Goal: Information Seeking & Learning: Find specific fact

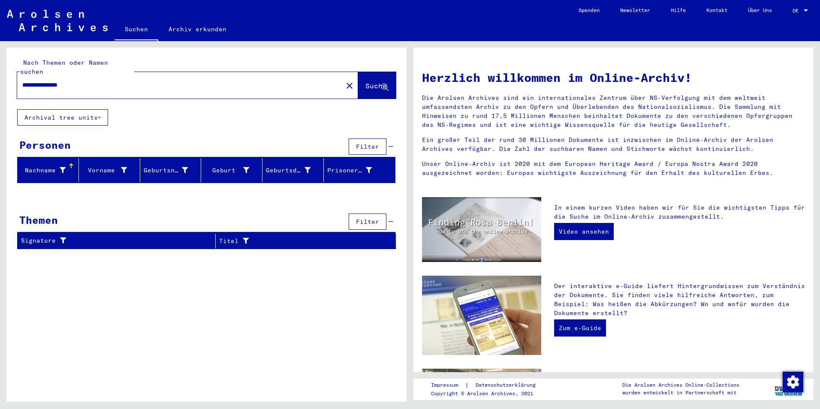
drag, startPoint x: 72, startPoint y: 75, endPoint x: 72, endPoint y: 67, distance: 8.2
click at [72, 81] on input "**********" at bounding box center [177, 85] width 310 height 9
type input "**********"
click at [187, 35] on link "Archiv erkunden" at bounding box center [197, 29] width 79 height 21
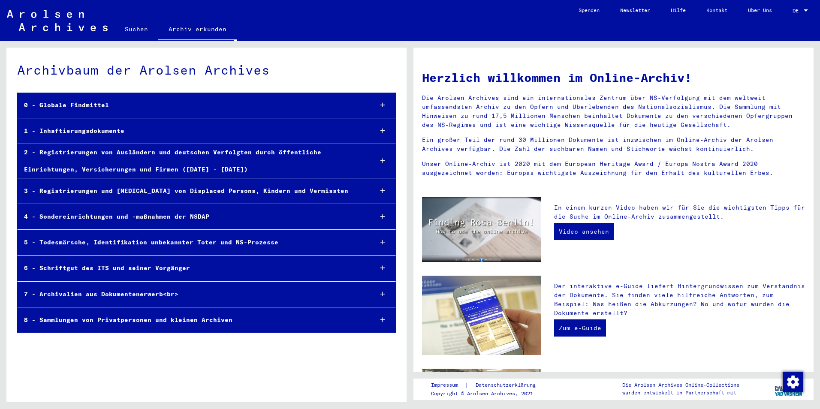
click at [180, 158] on div "2 - Registrierungen von Ausländern und deutschen Verfolgten durch öffentliche E…" at bounding box center [192, 160] width 348 height 33
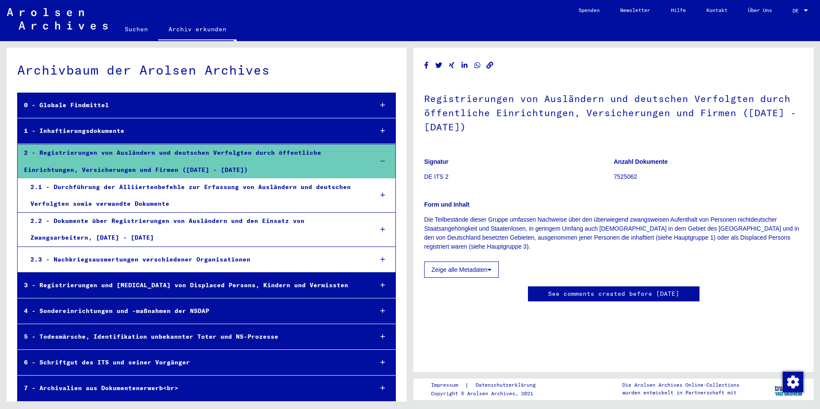
click at [193, 185] on div "2.1 - Durchführung der Alliiertenbefehle zur Erfassung von Ausländern und deuts…" at bounding box center [195, 195] width 342 height 33
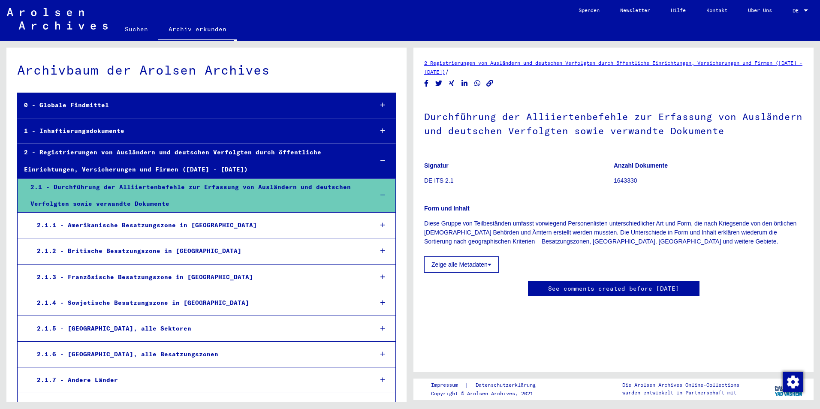
click at [226, 280] on div "2.1.3 - Französische Besatzungszone in [GEOGRAPHIC_DATA]" at bounding box center [198, 277] width 336 height 17
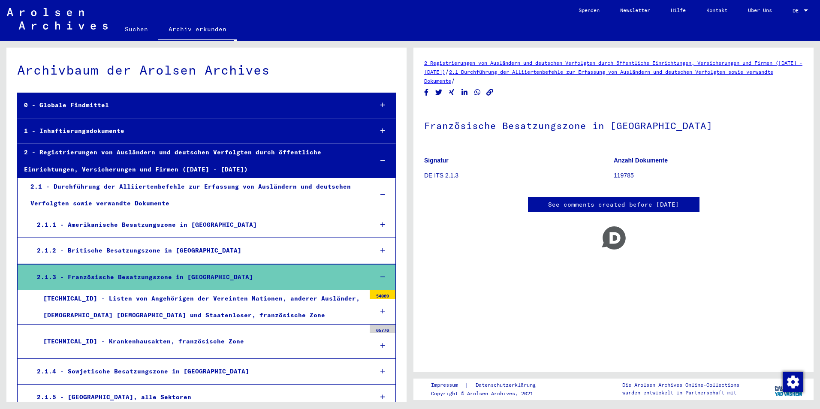
click at [291, 308] on div "[TECHNICAL_ID] - Listen von Angehörigen der Vereinten Nationen, anderer Ausländ…" at bounding box center [201, 306] width 329 height 33
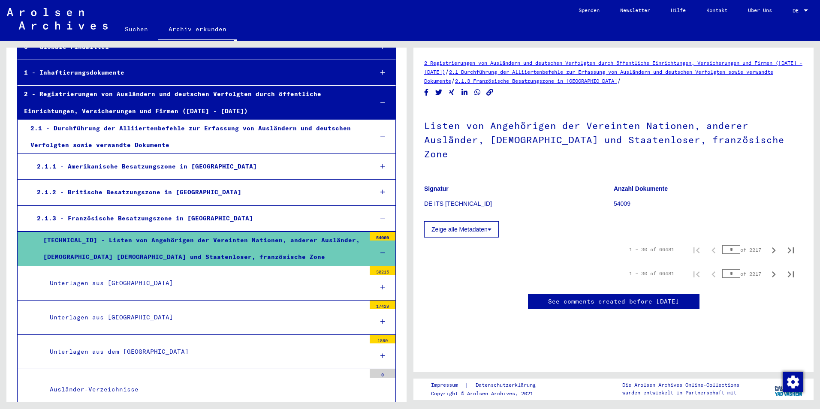
scroll to position [129, 0]
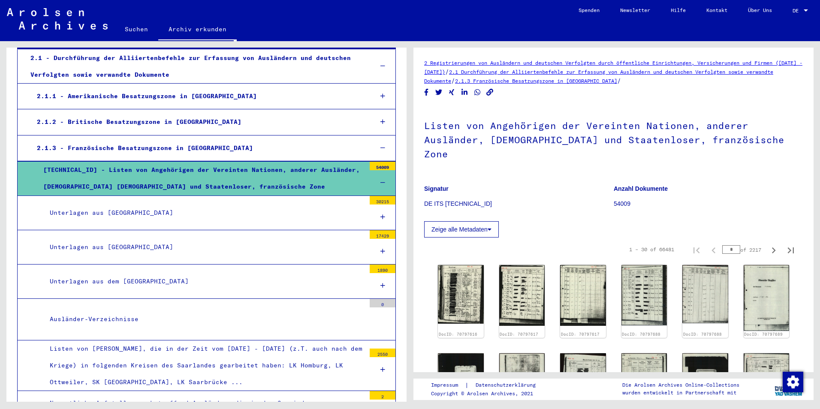
click at [318, 246] on div "Unterlagen aus [GEOGRAPHIC_DATA]" at bounding box center [204, 247] width 322 height 17
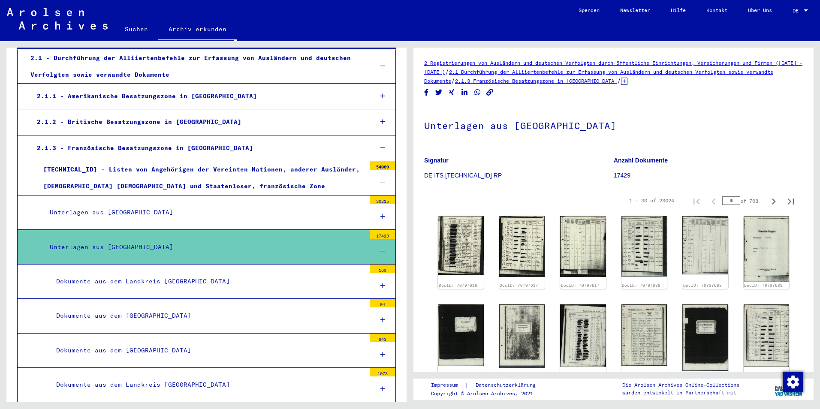
scroll to position [300, 0]
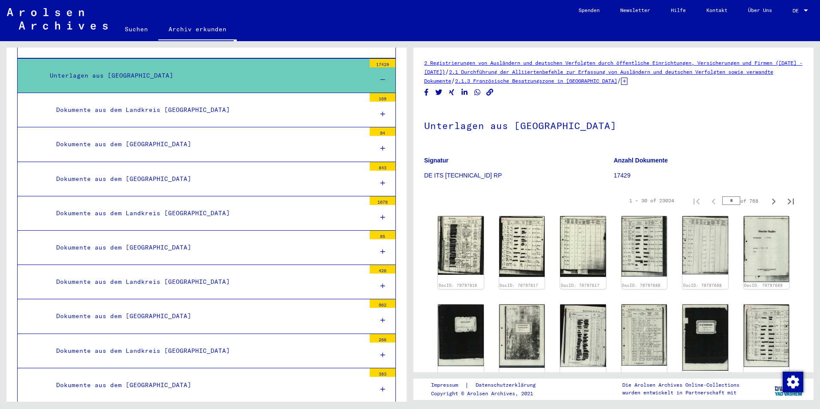
click at [245, 178] on div "Dokumente aus dem [GEOGRAPHIC_DATA]" at bounding box center [208, 179] width 316 height 17
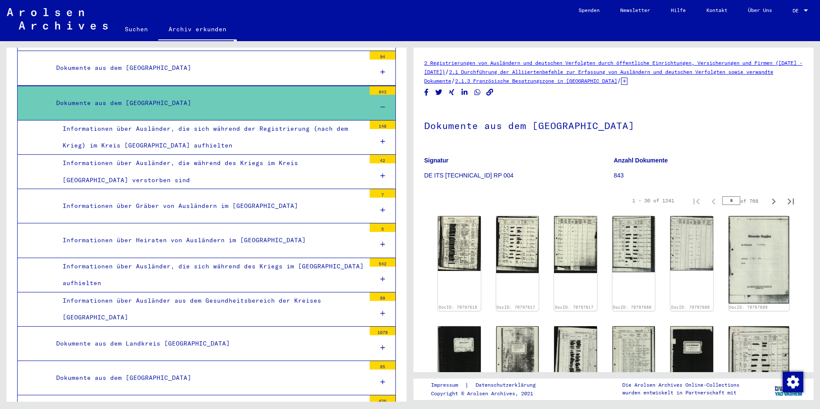
scroll to position [386, 0]
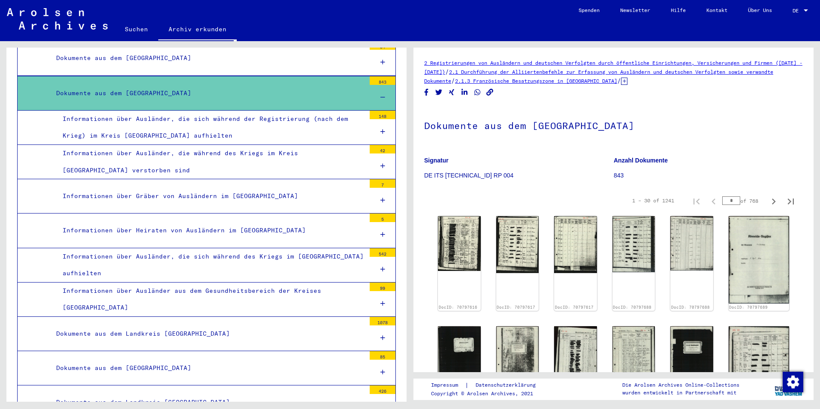
click at [302, 300] on div "Informationen über Ausländer aus dem Gesundheitsbereich der Kreises [GEOGRAPHIC…" at bounding box center [210, 299] width 309 height 33
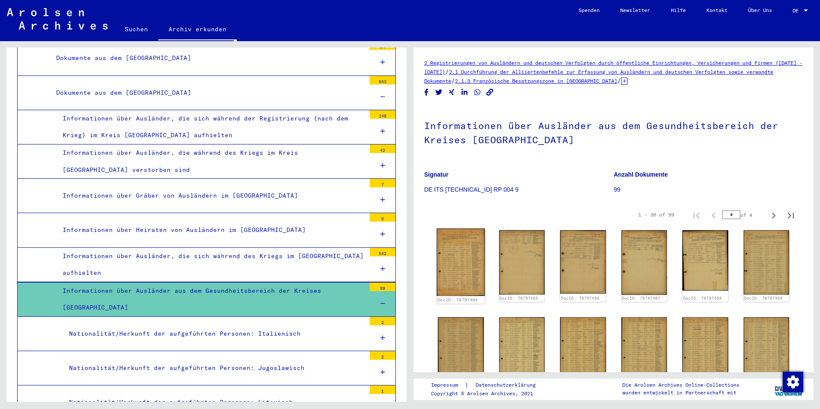
click at [465, 247] on img at bounding box center [461, 262] width 48 height 67
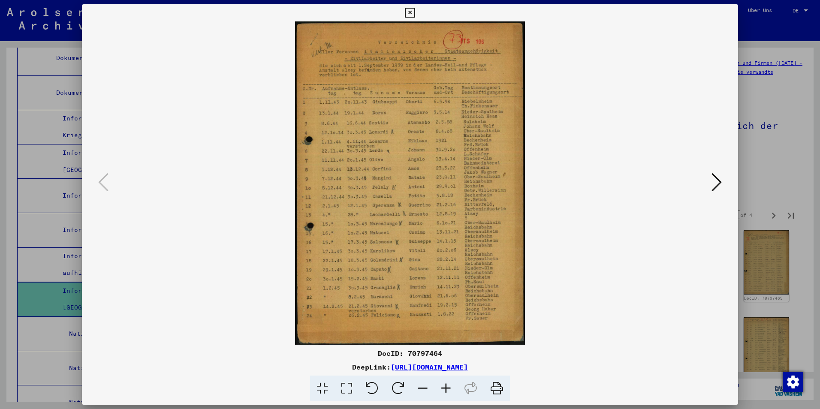
click at [773, 165] on div at bounding box center [410, 204] width 820 height 409
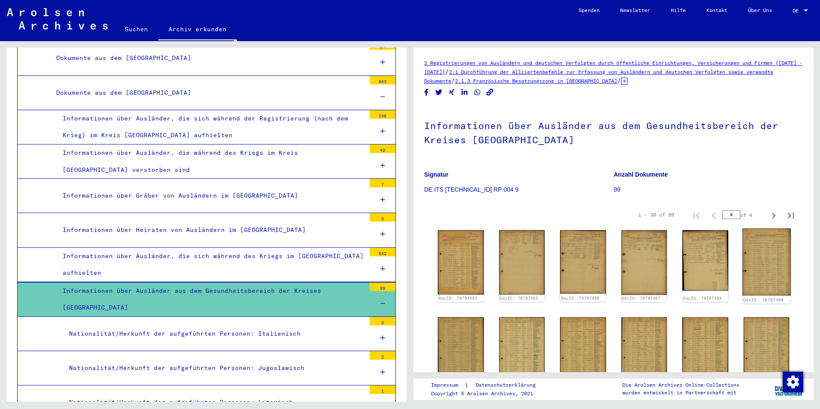
click at [749, 263] on img at bounding box center [767, 262] width 48 height 67
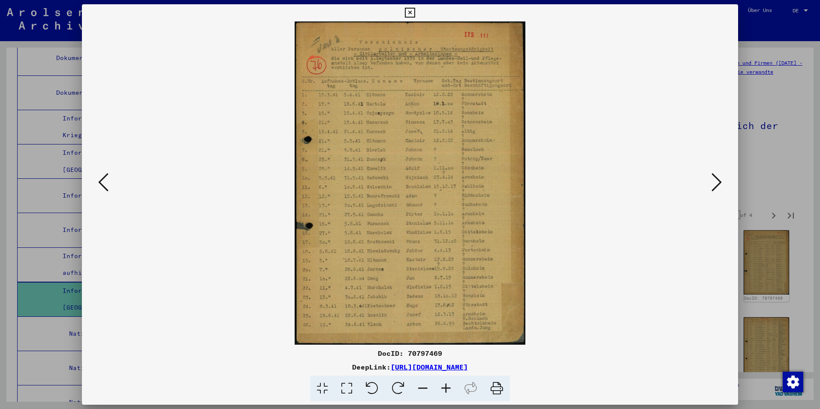
click at [795, 113] on div at bounding box center [410, 204] width 820 height 409
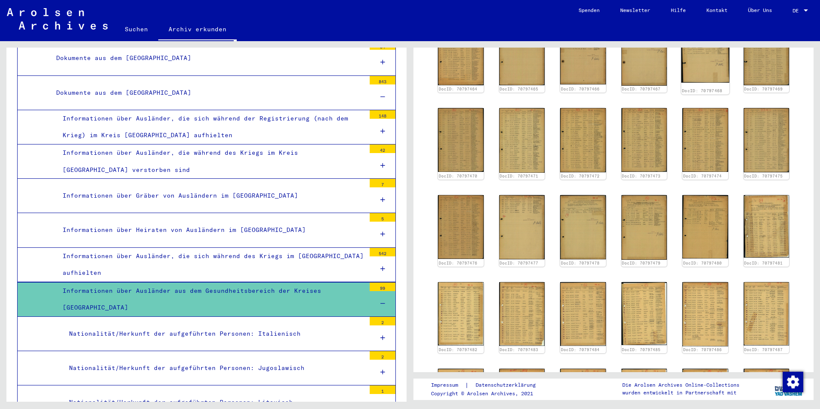
scroll to position [214, 0]
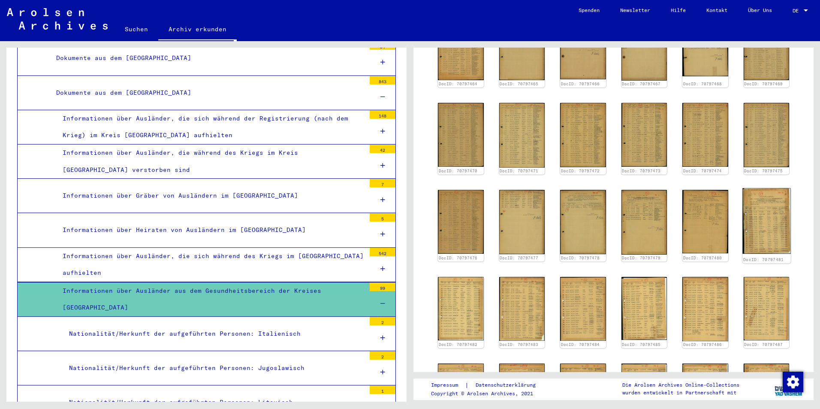
click at [752, 223] on img at bounding box center [767, 221] width 48 height 66
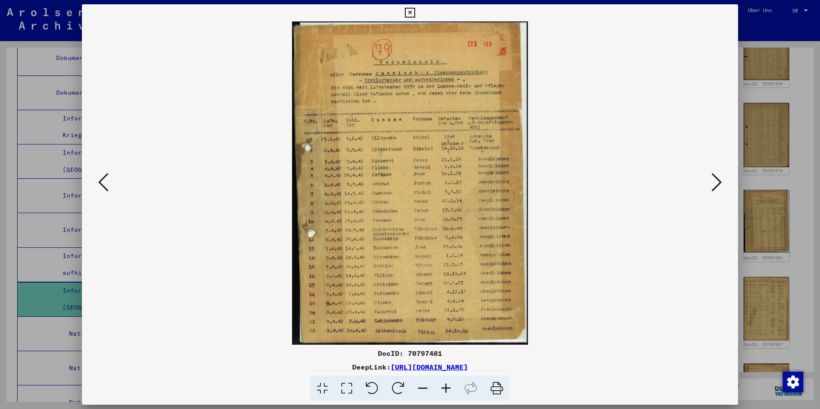
click at [776, 139] on div at bounding box center [410, 204] width 820 height 409
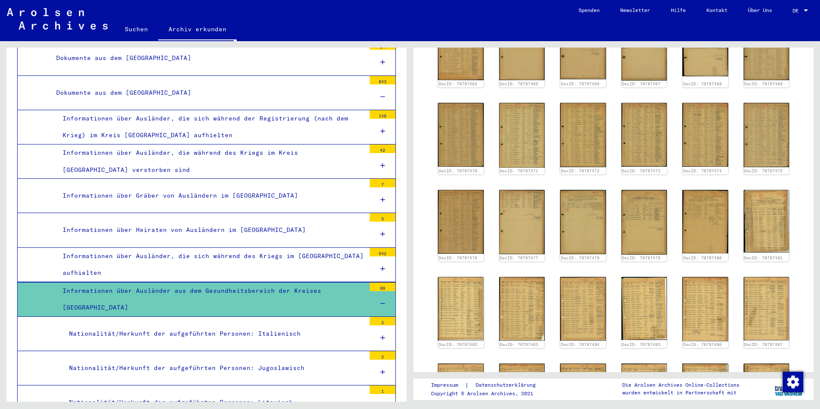
scroll to position [0, 0]
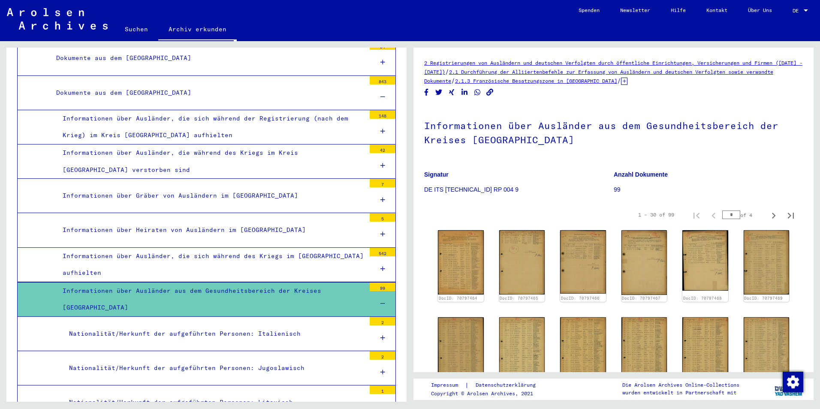
click at [628, 81] on icon at bounding box center [624, 81] width 6 height 7
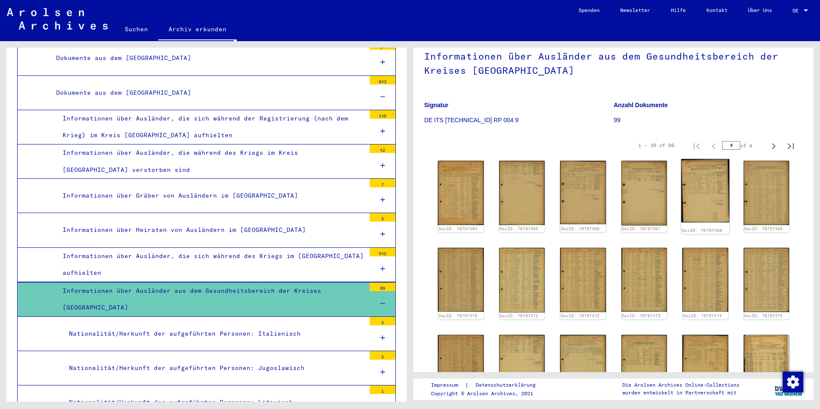
scroll to position [257, 0]
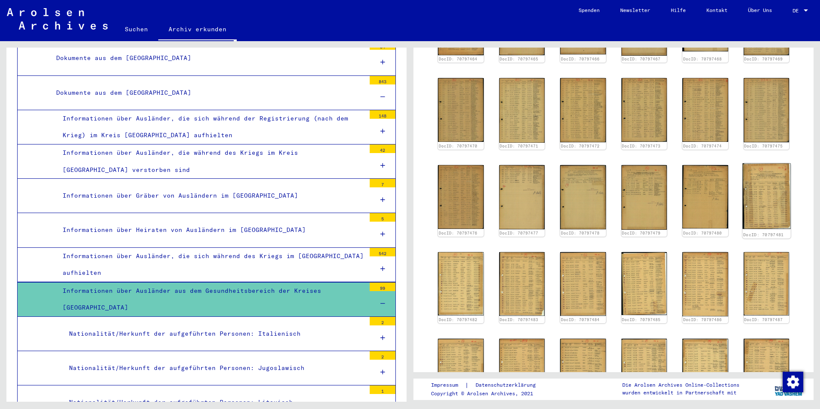
click at [759, 177] on img at bounding box center [767, 196] width 48 height 66
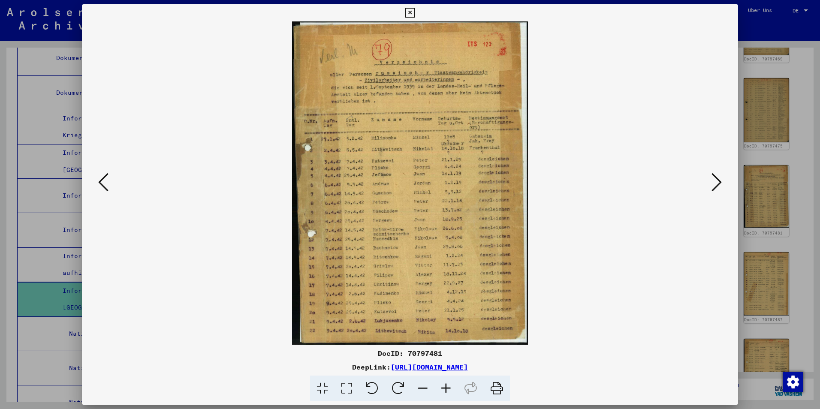
click at [429, 356] on div "DocID: 70797481" at bounding box center [410, 353] width 656 height 10
copy div "70797481"
